Goal: Task Accomplishment & Management: Manage account settings

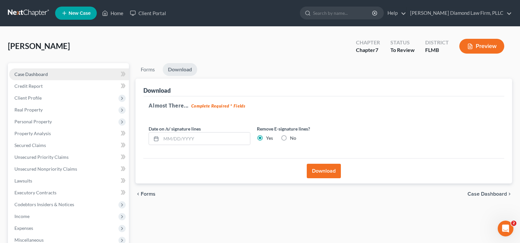
click at [54, 73] on link "Case Dashboard" at bounding box center [69, 74] width 120 height 12
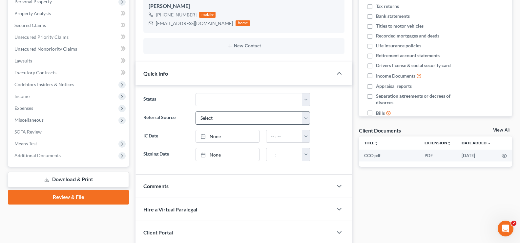
scroll to position [131, 0]
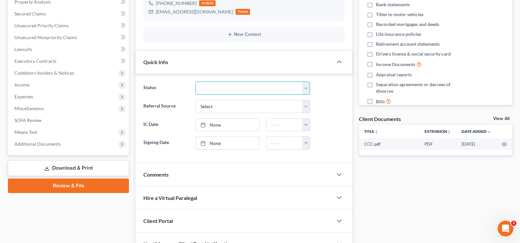
click at [233, 83] on select "Discharged Discharge Litigation Dismissal Notice Dismissed Filed Filed / Pre 34…" at bounding box center [253, 87] width 115 height 13
select select "16"
click at [196, 81] on select "Discharged Discharge Litigation Dismissal Notice Dismissed Filed Filed / Pre 34…" at bounding box center [253, 87] width 115 height 13
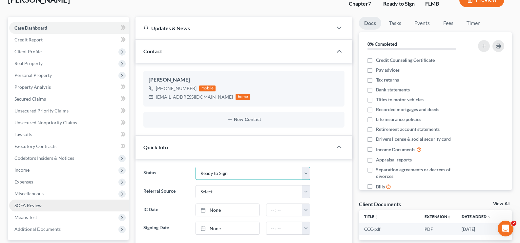
scroll to position [0, 0]
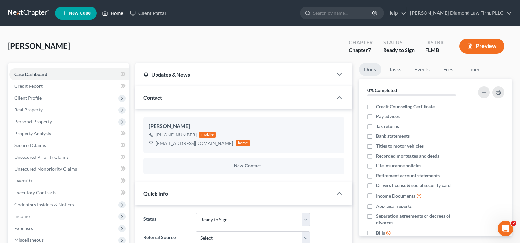
click at [121, 14] on link "Home" at bounding box center [113, 13] width 28 height 12
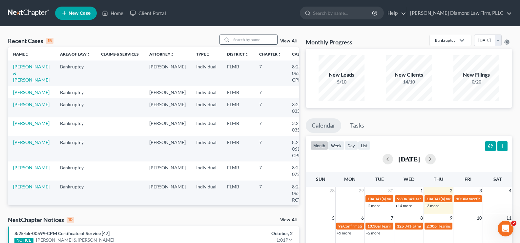
click at [240, 42] on input "search" at bounding box center [255, 40] width 46 height 10
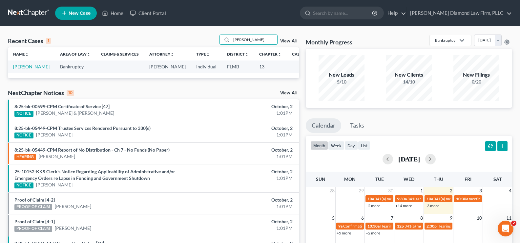
type input "[PERSON_NAME]"
click at [22, 69] on link "[PERSON_NAME]" at bounding box center [31, 67] width 36 height 6
select select "19"
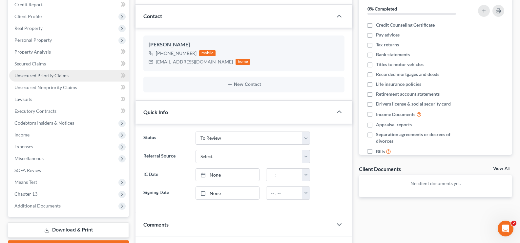
scroll to position [99, 0]
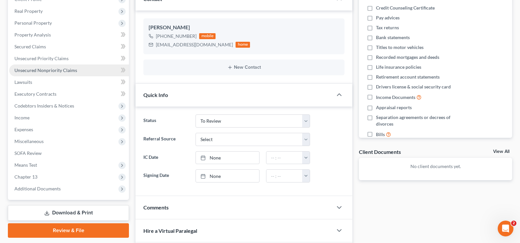
click at [65, 72] on span "Unsecured Nonpriority Claims" at bounding box center [45, 70] width 63 height 6
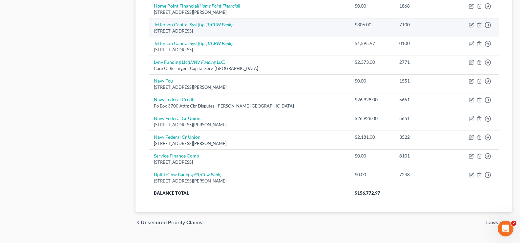
scroll to position [460, 0]
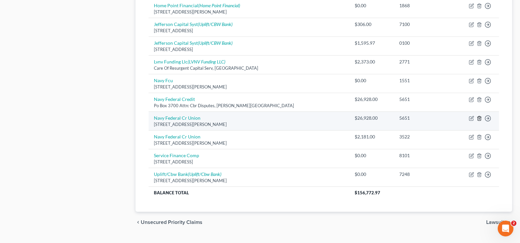
click at [480, 119] on line "button" at bounding box center [480, 118] width 0 height 1
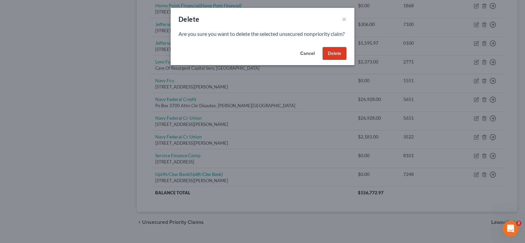
click at [336, 60] on button "Delete" at bounding box center [335, 53] width 24 height 13
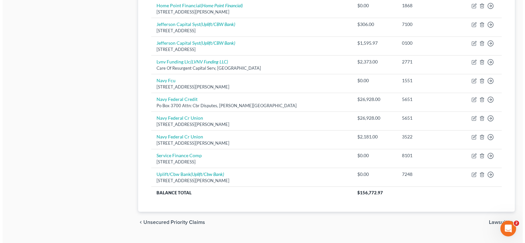
scroll to position [456, 0]
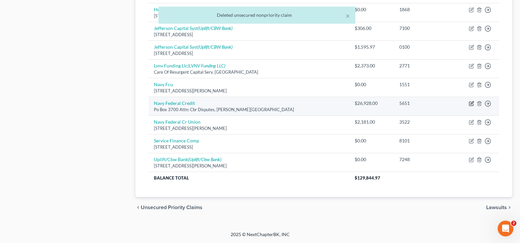
click at [472, 103] on icon "button" at bounding box center [472, 102] width 3 height 3
select select "48"
select select "1"
select select "0"
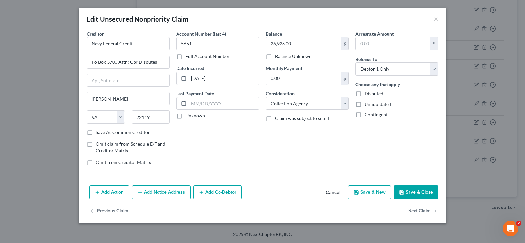
click at [158, 192] on button "Add Notice Address" at bounding box center [161, 192] width 59 height 14
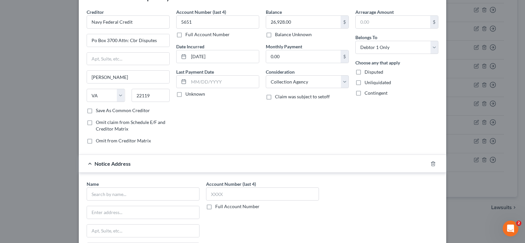
scroll to position [33, 0]
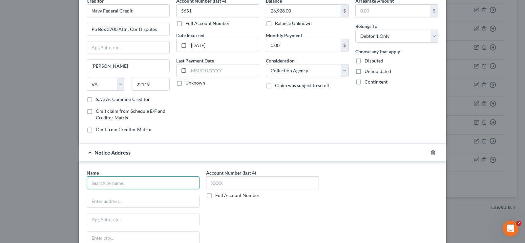
click at [114, 182] on input "text" at bounding box center [143, 182] width 113 height 13
type input "Navy Federal Credit Union"
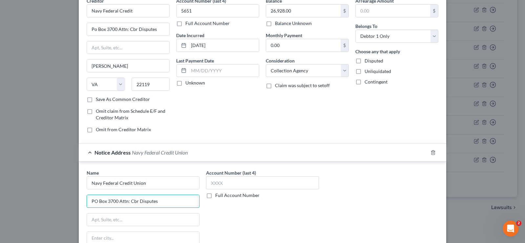
type input "PO Box 3700 Attn: Cbr Disputes"
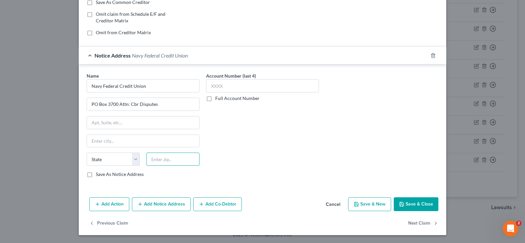
scroll to position [64, 0]
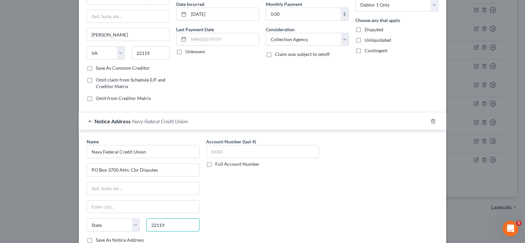
type input "22119"
type input "[PERSON_NAME]"
select select "48"
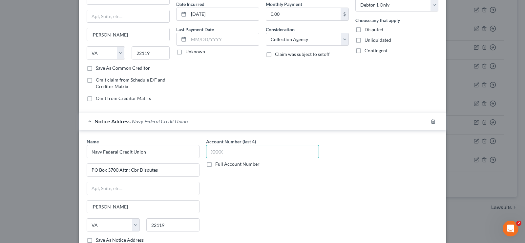
click at [211, 153] on input "text" at bounding box center [262, 151] width 113 height 13
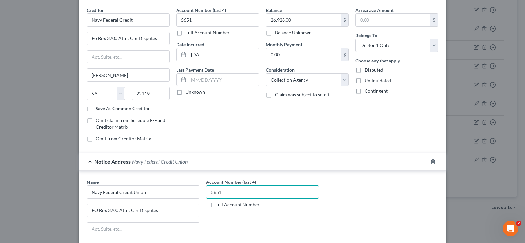
scroll to position [0, 0]
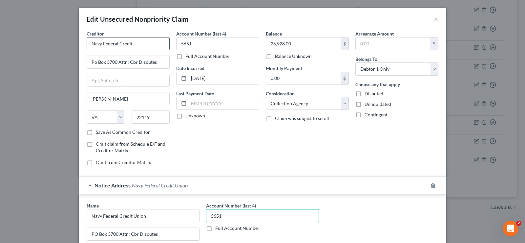
type input "5651"
drag, startPoint x: 128, startPoint y: 45, endPoint x: 88, endPoint y: 45, distance: 39.7
click at [88, 45] on input "Navy Federal Credit" at bounding box center [128, 43] width 83 height 13
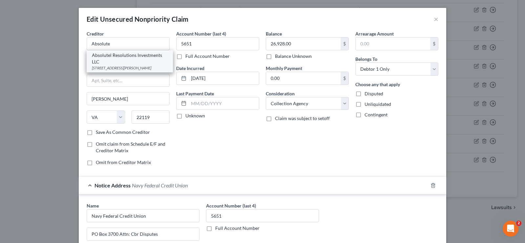
click at [128, 55] on div "Absolutel Resolutions Investments LLC" at bounding box center [130, 58] width 76 height 13
type input "Absolutel Resolutions Investments LLC"
type input "[STREET_ADDRESS][PERSON_NAME]"
type input "[GEOGRAPHIC_DATA]"
select select "24"
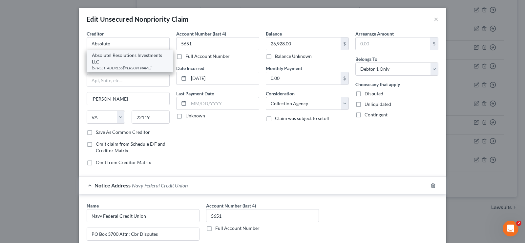
type input "55437"
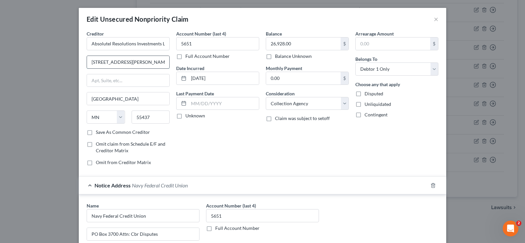
click at [147, 64] on input "[STREET_ADDRESS][PERSON_NAME]" at bounding box center [128, 62] width 82 height 12
type input "[STREET_ADDRESS][PERSON_NAME]"
type input "55437"
click at [225, 20] on div "Edit Unsecured Nonpriority Claim ×" at bounding box center [263, 19] width 368 height 22
drag, startPoint x: 196, startPoint y: 40, endPoint x: 176, endPoint y: 39, distance: 20.1
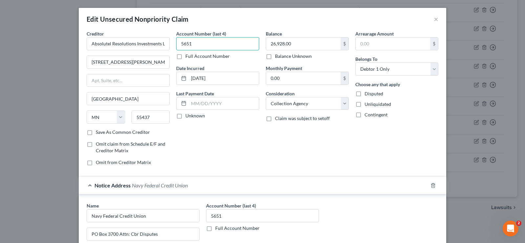
click at [176, 39] on input "5651" at bounding box center [217, 43] width 83 height 13
type input "8296"
click at [220, 75] on input "[DATE]" at bounding box center [224, 78] width 70 height 12
drag, startPoint x: 219, startPoint y: 78, endPoint x: 176, endPoint y: 75, distance: 43.8
click at [176, 75] on div "[DATE]" at bounding box center [217, 78] width 83 height 13
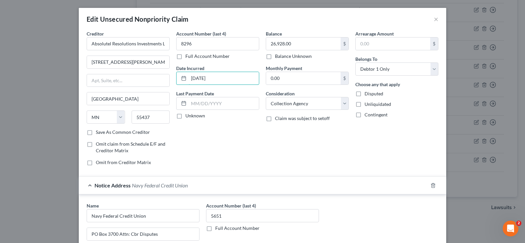
type input "[DATE]"
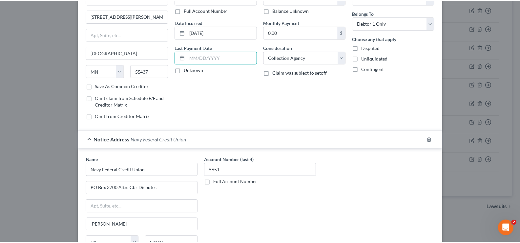
scroll to position [130, 0]
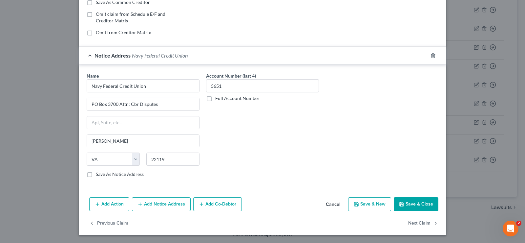
click at [413, 203] on button "Save & Close" at bounding box center [416, 204] width 45 height 14
